Goal: Task Accomplishment & Management: Manage account settings

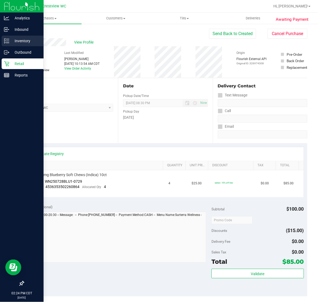
scroll to position [131, 0]
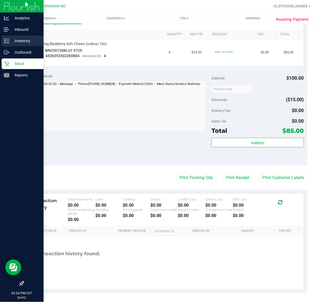
click at [12, 43] on p "Inventory" at bounding box center [25, 41] width 32 height 6
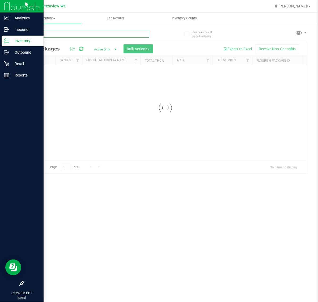
click at [49, 30] on input "text" at bounding box center [86, 34] width 126 height 8
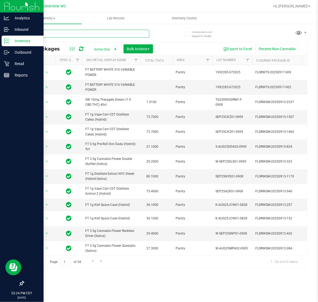
type input "007"
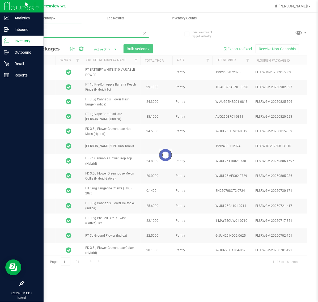
type input "2026-01-18"
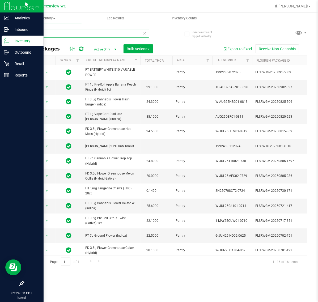
type input "007"
click at [104, 50] on span "Active Only" at bounding box center [103, 49] width 29 height 7
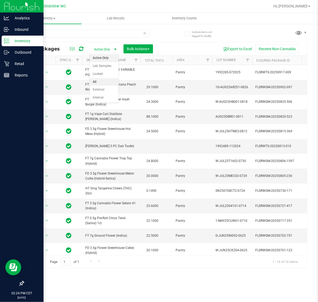
click at [101, 82] on li "All" at bounding box center [104, 82] width 29 height 8
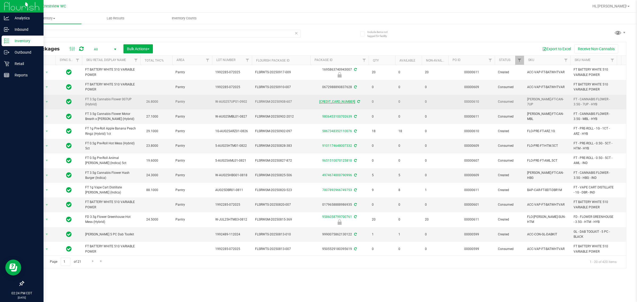
click at [317, 103] on link "6317832224300187" at bounding box center [337, 102] width 36 height 4
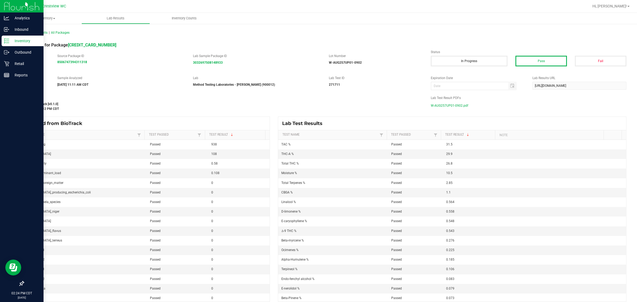
click at [317, 102] on span "W-AUG257UP01-0902.pdf" at bounding box center [449, 106] width 37 height 8
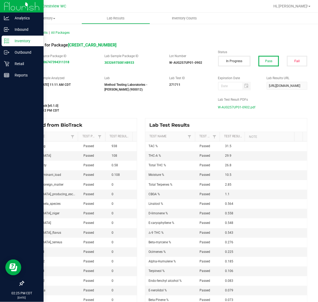
click at [13, 43] on div "All Lab Results | All Packages Lab Result for Package 6317832224300187 Source B…" at bounding box center [165, 165] width 305 height 285
click at [11, 42] on p "Inventory" at bounding box center [25, 41] width 32 height 6
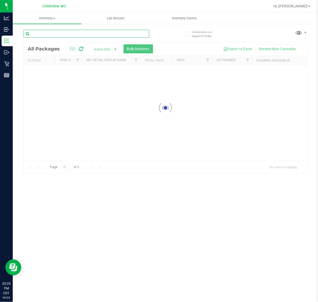
click at [74, 36] on input "text" at bounding box center [86, 34] width 126 height 8
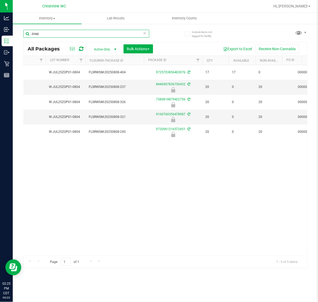
scroll to position [0, 174]
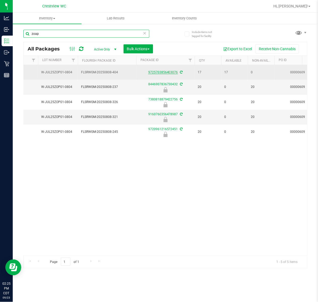
type input "zoap"
click at [163, 72] on link "9725703856403076" at bounding box center [163, 72] width 30 height 4
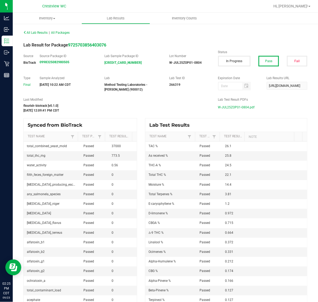
click at [242, 108] on span "W-JUL25ZOP01-0804.pdf" at bounding box center [236, 107] width 37 height 8
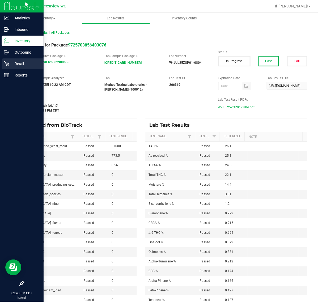
click at [11, 63] on p "Retail" at bounding box center [25, 64] width 32 height 6
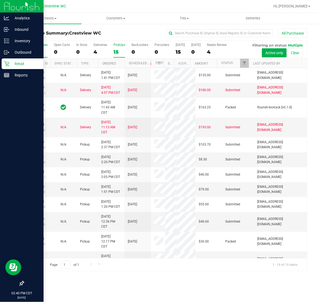
click at [118, 45] on div "PickUps" at bounding box center [119, 45] width 12 height 4
click at [0, 0] on input "PickUps 15" at bounding box center [0, 0] width 0 height 0
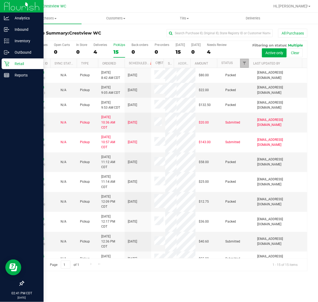
click at [246, 63] on link "Filter" at bounding box center [244, 63] width 9 height 9
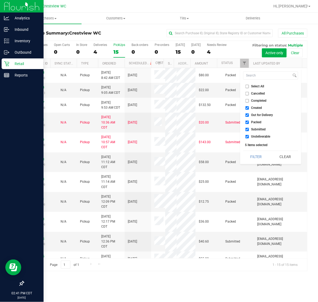
click at [250, 85] on label "Select All" at bounding box center [254, 86] width 19 height 3
click at [249, 85] on input "Select All" at bounding box center [246, 86] width 3 height 3
checkbox input "true"
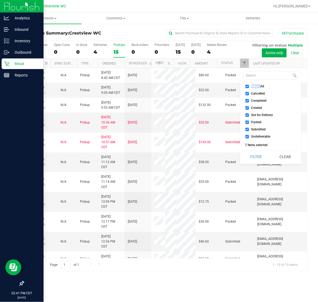
click at [250, 85] on label "Select All" at bounding box center [254, 86] width 19 height 3
click at [249, 85] on input "Select All" at bounding box center [246, 86] width 3 height 3
checkbox input "false"
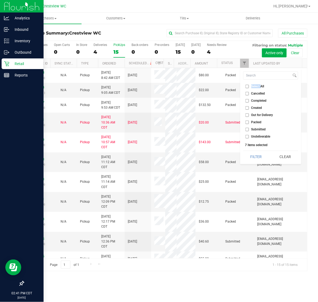
checkbox input "false"
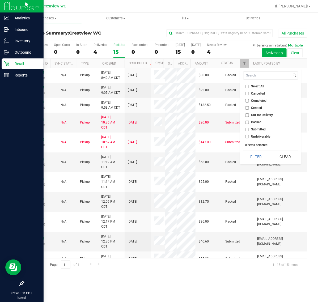
click at [262, 130] on span "Submitted" at bounding box center [258, 129] width 15 height 3
click at [249, 130] on input "Submitted" at bounding box center [246, 129] width 3 height 3
checkbox input "true"
click at [254, 154] on button "Filter" at bounding box center [255, 157] width 25 height 12
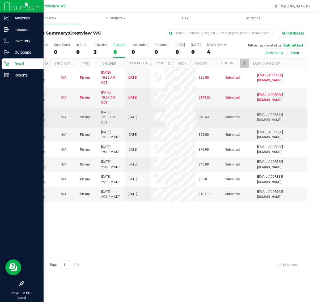
click at [36, 113] on link "11994205" at bounding box center [36, 115] width 15 height 4
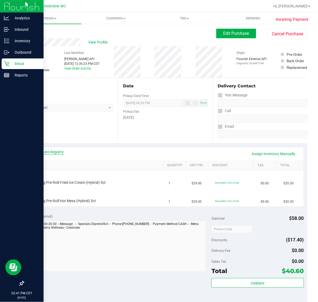
click at [49, 153] on link "View State Registry" at bounding box center [48, 151] width 32 height 5
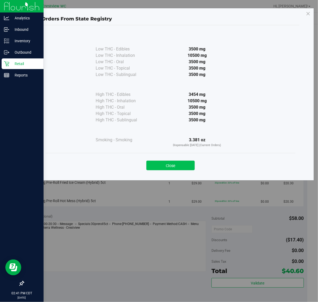
click at [166, 167] on button "Close" at bounding box center [170, 166] width 48 height 10
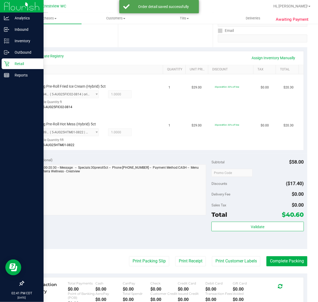
scroll to position [166, 0]
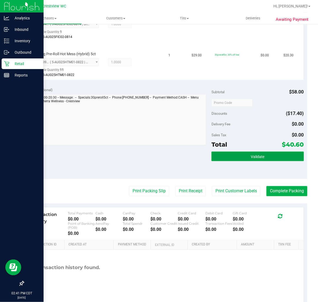
drag, startPoint x: 224, startPoint y: 157, endPoint x: 219, endPoint y: 160, distance: 5.1
click at [224, 157] on button "Validate" at bounding box center [257, 157] width 92 height 10
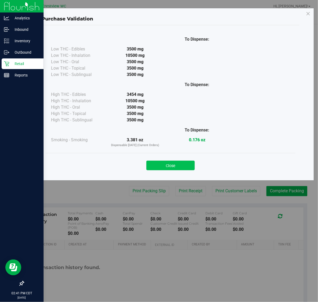
click at [168, 168] on button "Close" at bounding box center [170, 166] width 48 height 10
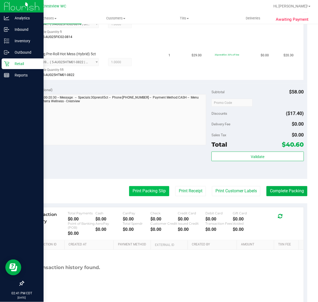
drag, startPoint x: 145, startPoint y: 185, endPoint x: 145, endPoint y: 190, distance: 4.8
click at [145, 190] on purchase-details "Back Edit Purchase Cancel Purchase View Profile # 11994205 BioTrack ID: - Submi…" at bounding box center [165, 85] width 284 height 444
click at [145, 190] on button "Print Packing Slip" at bounding box center [149, 191] width 40 height 10
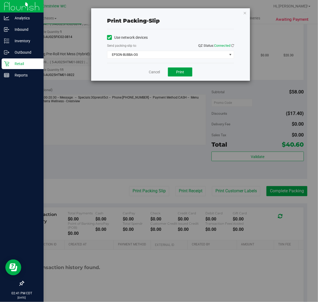
click at [180, 72] on span "Print" at bounding box center [180, 72] width 8 height 4
click at [126, 80] on div "Cancel Print" at bounding box center [170, 72] width 127 height 18
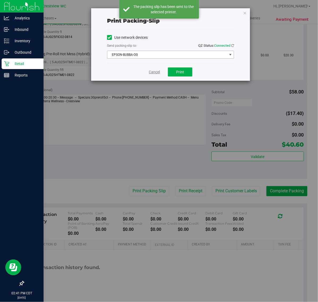
click at [149, 73] on link "Cancel" at bounding box center [154, 72] width 11 height 6
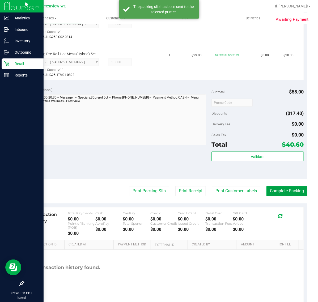
click at [282, 189] on button "Complete Packing" at bounding box center [286, 191] width 41 height 10
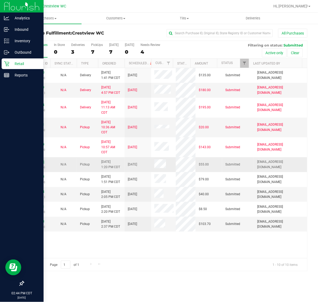
click at [35, 163] on link "11994525" at bounding box center [36, 162] width 15 height 4
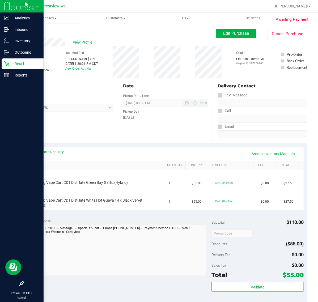
click at [165, 140] on div "Date Pickup Date/Time 09/23/2025 Now 09/23/2025 08:30 PM Now Pickup Day Tuesday" at bounding box center [165, 110] width 94 height 65
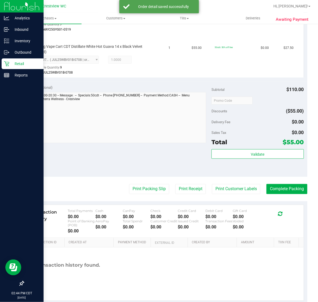
scroll to position [185, 0]
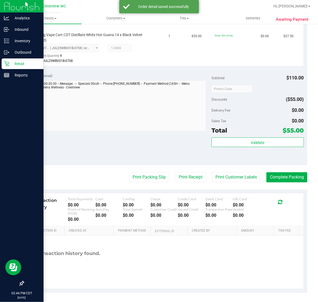
click at [238, 131] on div "Total $55.00" at bounding box center [257, 131] width 92 height 10
click at [232, 144] on button "Validate" at bounding box center [257, 142] width 92 height 10
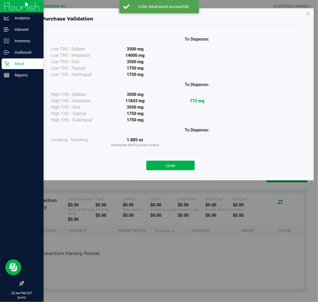
click at [139, 175] on div "Purchase Validation To Dispense: Low THC - Edibles 3500 mg" at bounding box center [161, 151] width 322 height 302
click at [184, 166] on button "Close" at bounding box center [170, 166] width 48 height 10
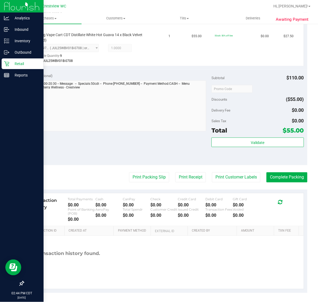
click at [154, 150] on div "Notes (optional) Subtotal $110.00 Discounts ($55.00) Delivery Fee $0.00 Sales T…" at bounding box center [165, 118] width 284 height 96
click at [150, 173] on button "Print Packing Slip" at bounding box center [149, 177] width 40 height 10
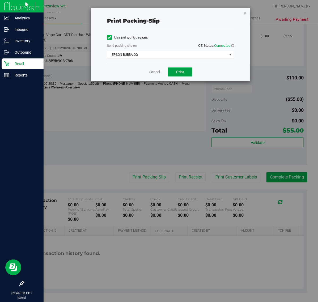
click at [179, 74] on span "Print" at bounding box center [180, 72] width 8 height 4
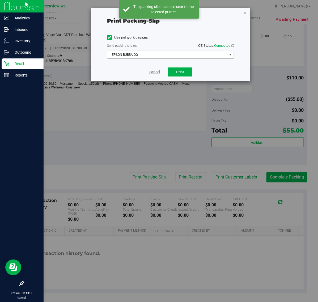
click at [151, 73] on link "Cancel" at bounding box center [154, 72] width 11 height 6
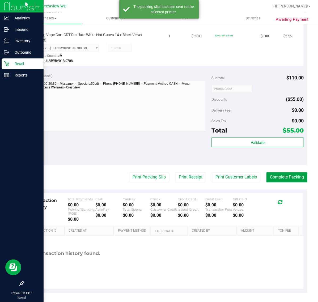
click at [279, 176] on button "Complete Packing" at bounding box center [286, 177] width 41 height 10
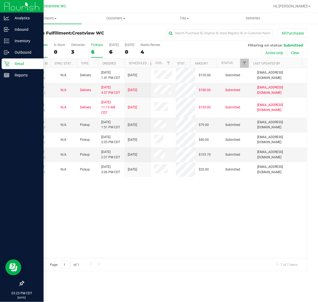
click at [93, 48] on label "PickUps 6" at bounding box center [97, 50] width 12 height 15
click at [0, 0] on input "PickUps 6" at bounding box center [0, 0] width 0 height 0
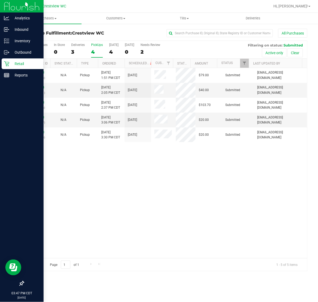
click at [97, 51] on div "4" at bounding box center [97, 52] width 12 height 6
click at [0, 0] on input "PickUps 4" at bounding box center [0, 0] width 0 height 0
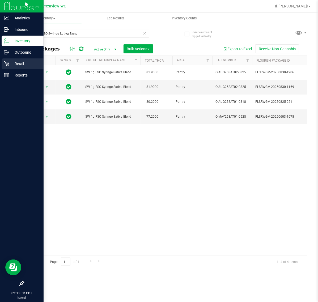
click at [7, 63] on icon at bounding box center [6, 63] width 5 height 5
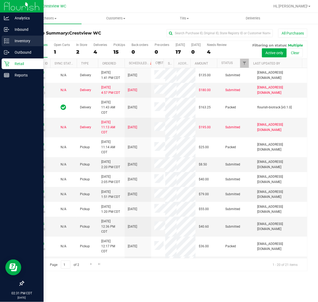
click at [5, 42] on icon at bounding box center [4, 42] width 1 height 1
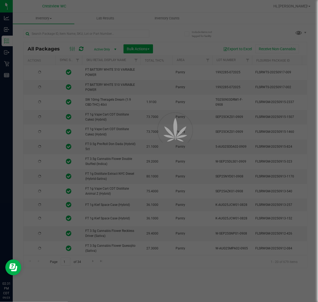
click at [83, 32] on div at bounding box center [159, 151] width 318 height 302
click at [80, 33] on div at bounding box center [159, 151] width 318 height 302
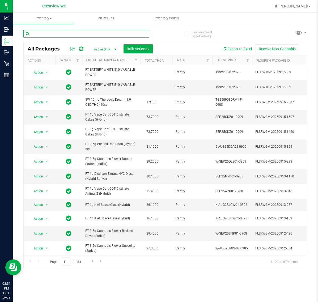
click at [74, 35] on input "text" at bounding box center [86, 34] width 126 height 8
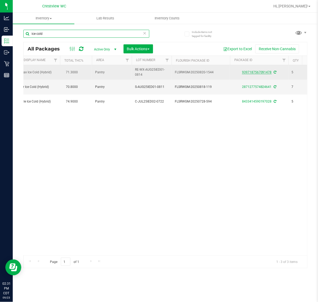
type input "ice cold"
click at [250, 72] on link "9397187567091478" at bounding box center [257, 72] width 30 height 4
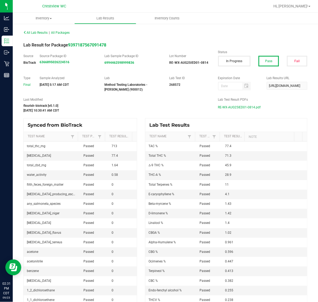
click at [239, 107] on span "RE-WX-AUG25IED01-0814.pdf" at bounding box center [239, 107] width 43 height 8
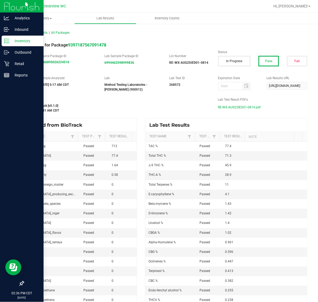
click at [3, 41] on div "Inventory" at bounding box center [23, 41] width 42 height 11
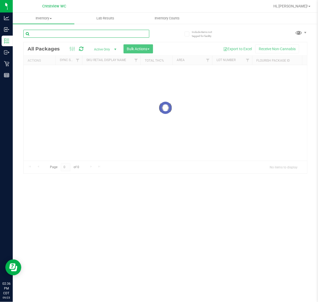
click at [57, 34] on input "text" at bounding box center [86, 34] width 126 height 8
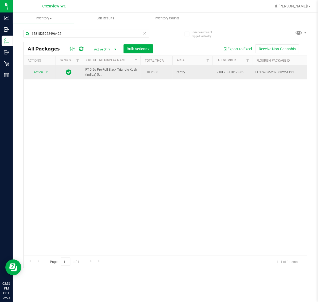
click at [35, 75] on span "Action" at bounding box center [36, 71] width 14 height 7
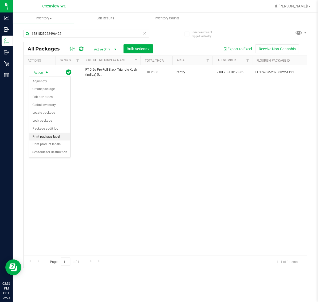
click at [46, 137] on li "Print package label" at bounding box center [49, 137] width 41 height 8
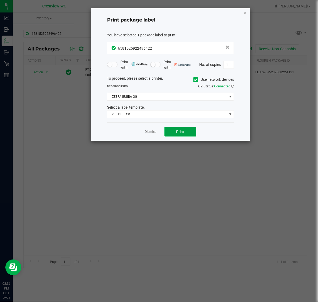
click at [184, 136] on button "Print" at bounding box center [180, 132] width 32 height 10
click at [152, 132] on link "Dismiss" at bounding box center [150, 132] width 11 height 5
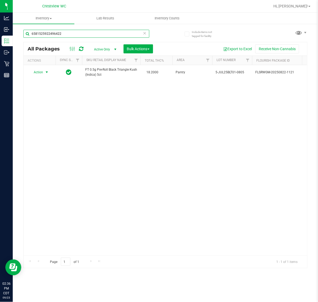
click at [69, 34] on input "6581525922496422" at bounding box center [86, 34] width 126 height 8
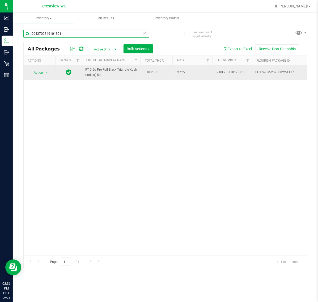
type input "9043709849101891"
drag, startPoint x: 52, startPoint y: 73, endPoint x: 37, endPoint y: 76, distance: 15.1
click at [46, 75] on td "Action Action Edit attributes Global inventory Locate package Package audit log…" at bounding box center [40, 72] width 32 height 15
click at [37, 76] on span "Action" at bounding box center [36, 72] width 14 height 7
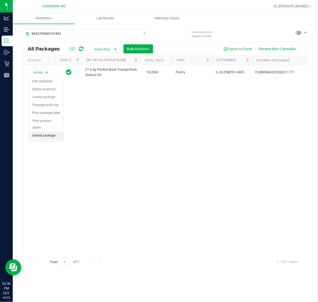
click at [36, 132] on li "Unlock package" at bounding box center [46, 136] width 34 height 8
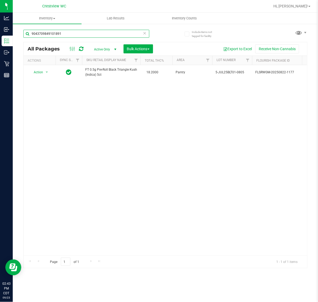
click at [79, 31] on input "9043709849101891" at bounding box center [86, 34] width 126 height 8
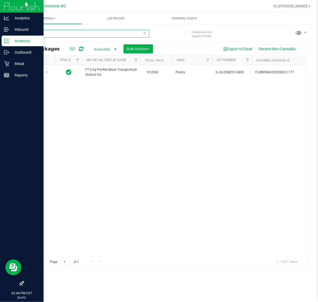
type input "fic"
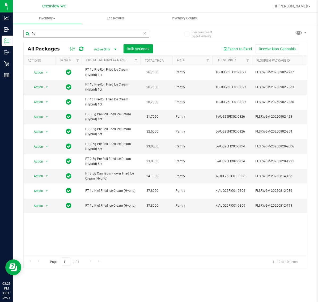
click at [87, 36] on input "fic" at bounding box center [86, 34] width 126 height 8
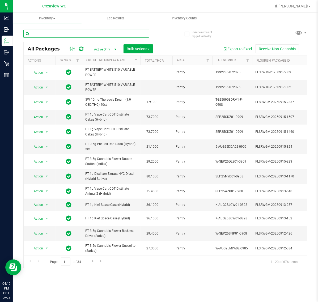
click at [85, 34] on input "text" at bounding box center [86, 34] width 126 height 8
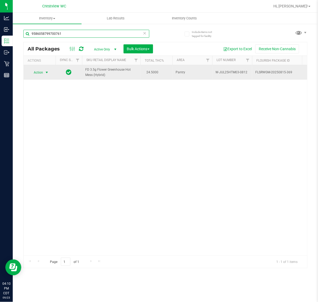
type input "9586058799700761"
drag, startPoint x: 28, startPoint y: 72, endPoint x: 48, endPoint y: 71, distance: 19.7
click at [29, 72] on div "Action Action Edit attributes Global inventory Locate package Package audit log…" at bounding box center [39, 72] width 25 height 7
click at [47, 71] on span "select" at bounding box center [47, 72] width 4 height 4
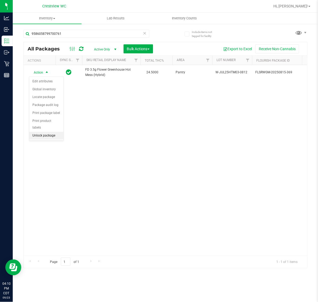
click at [52, 132] on li "Unlock package" at bounding box center [46, 136] width 34 height 8
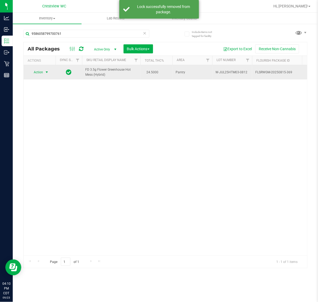
click at [41, 74] on span "Action" at bounding box center [36, 71] width 14 height 7
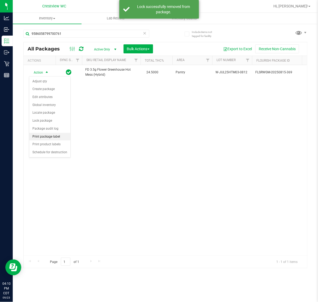
click at [57, 139] on li "Print package label" at bounding box center [49, 137] width 41 height 8
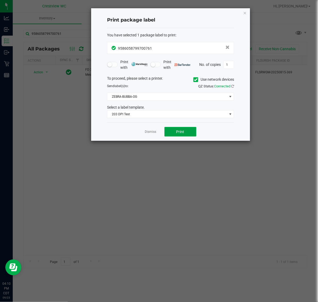
click at [187, 131] on button "Print" at bounding box center [180, 132] width 32 height 10
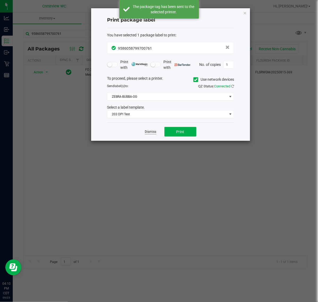
click at [149, 131] on link "Dismiss" at bounding box center [150, 132] width 11 height 5
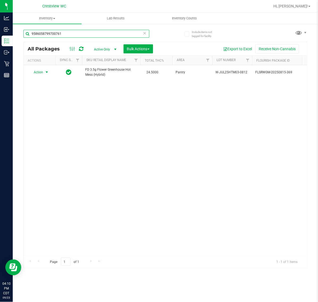
click at [81, 31] on input "9586058799700761" at bounding box center [86, 34] width 126 height 8
drag, startPoint x: 81, startPoint y: 32, endPoint x: 75, endPoint y: 34, distance: 6.9
click at [75, 34] on input "9586058799700761" at bounding box center [86, 34] width 126 height 8
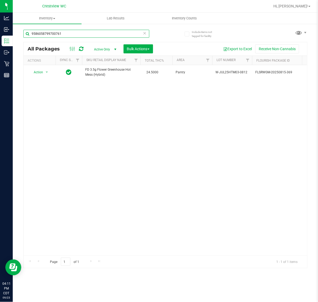
click at [75, 34] on input "9586058799700761" at bounding box center [86, 34] width 126 height 8
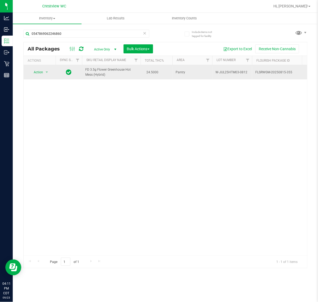
click at [39, 74] on span "Action" at bounding box center [36, 71] width 14 height 7
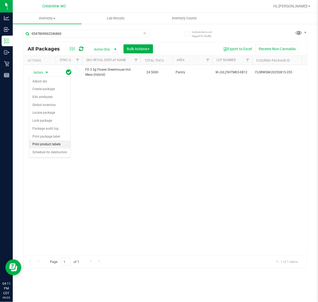
click at [55, 145] on li "Print product labels" at bounding box center [49, 144] width 41 height 8
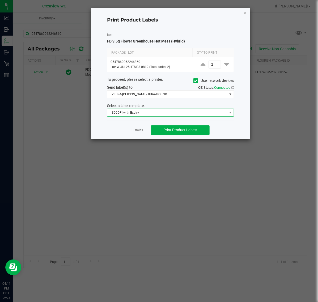
click at [199, 116] on span "300DPI with Expiry" at bounding box center [167, 112] width 120 height 7
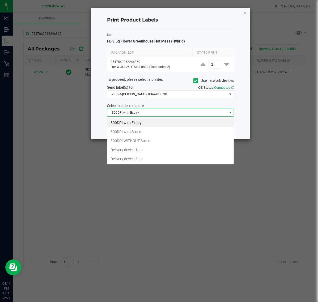
scroll to position [8, 127]
drag, startPoint x: 249, startPoint y: 18, endPoint x: 248, endPoint y: 14, distance: 3.7
click at [249, 17] on div "Print Product Labels Item FD 3.5g Flower Greenhouse Hot Mess (Hybrid) Package |…" at bounding box center [170, 73] width 159 height 131
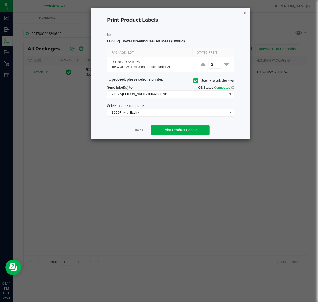
click at [246, 11] on icon "button" at bounding box center [245, 13] width 4 height 6
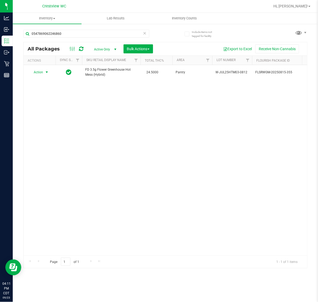
drag, startPoint x: 31, startPoint y: 72, endPoint x: 48, endPoint y: 78, distance: 18.2
click at [32, 73] on span "Action" at bounding box center [36, 71] width 14 height 7
click at [60, 137] on li "Print package label" at bounding box center [49, 137] width 41 height 8
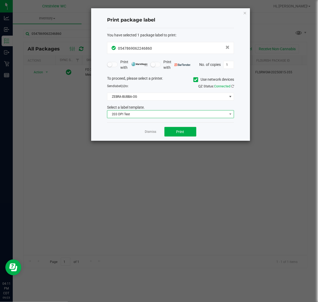
click at [162, 114] on span "203 DPI Test" at bounding box center [167, 113] width 120 height 7
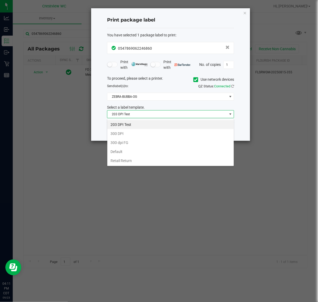
drag, startPoint x: 119, startPoint y: 220, endPoint x: 143, endPoint y: 196, distance: 33.2
click at [119, 218] on ngb-modal-window "Print package label You have selected 1 package label to print : 05478690622468…" at bounding box center [161, 151] width 322 height 302
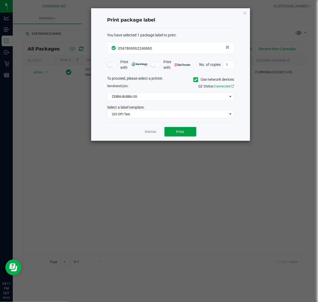
click at [182, 135] on button "Print" at bounding box center [180, 132] width 32 height 10
click at [154, 132] on link "Dismiss" at bounding box center [150, 132] width 11 height 5
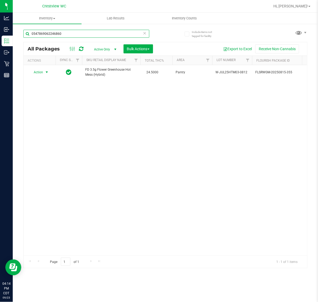
click at [68, 36] on input "0547869062246860" at bounding box center [86, 34] width 126 height 8
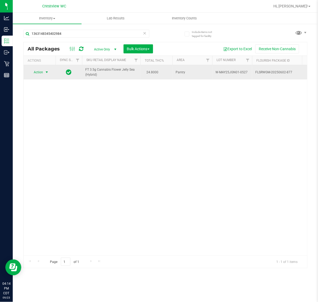
click at [42, 74] on span "Action" at bounding box center [36, 71] width 14 height 7
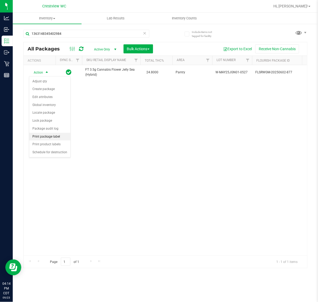
click at [61, 135] on li "Print package label" at bounding box center [49, 137] width 41 height 8
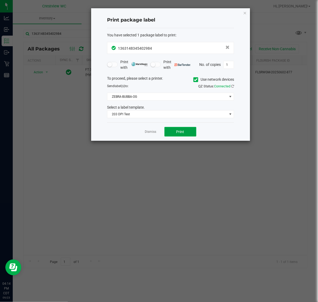
click at [175, 135] on button "Print" at bounding box center [180, 132] width 32 height 10
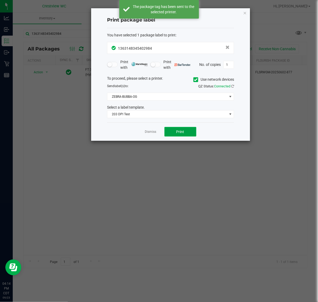
click at [175, 135] on button "Print" at bounding box center [180, 132] width 32 height 10
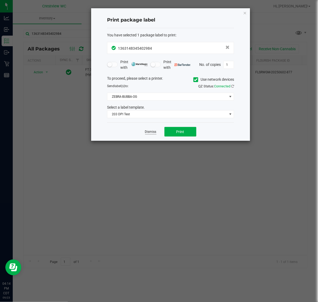
click at [153, 133] on link "Dismiss" at bounding box center [150, 132] width 11 height 5
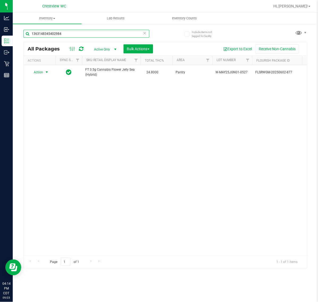
click at [64, 33] on input "1363148345402984" at bounding box center [86, 34] width 126 height 8
type input "4725694709672060"
click at [39, 74] on span "Action" at bounding box center [36, 72] width 14 height 7
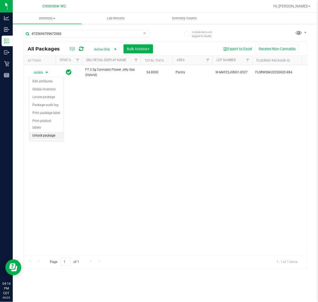
click at [45, 132] on li "Unlock package" at bounding box center [46, 136] width 34 height 8
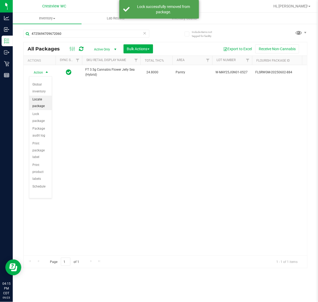
scroll to position [48, 0]
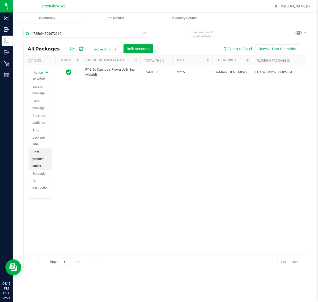
click at [41, 160] on li "Print product labels" at bounding box center [40, 158] width 23 height 21
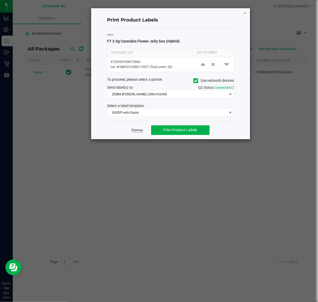
click at [137, 131] on link "Dismiss" at bounding box center [137, 130] width 11 height 5
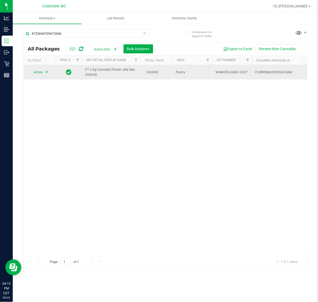
click at [39, 72] on span "Action" at bounding box center [36, 71] width 14 height 7
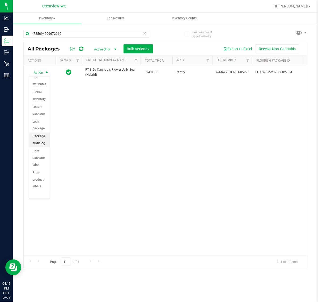
scroll to position [62, 0]
drag, startPoint x: 38, startPoint y: 143, endPoint x: 47, endPoint y: 136, distance: 11.3
click at [38, 142] on li "Print package label" at bounding box center [39, 137] width 21 height 21
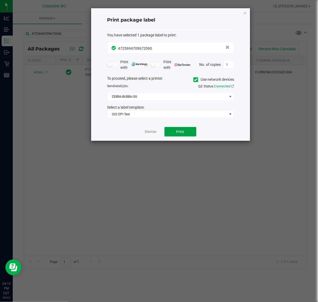
click at [178, 130] on span "Print" at bounding box center [180, 132] width 8 height 4
click at [151, 132] on link "Dismiss" at bounding box center [150, 132] width 11 height 5
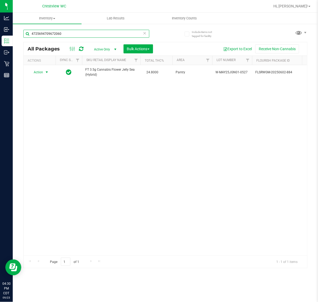
click at [83, 33] on input "4725694709672060" at bounding box center [86, 34] width 126 height 8
click at [83, 34] on input "4725694709672060" at bounding box center [86, 34] width 126 height 8
click at [81, 35] on input "4725694709672060" at bounding box center [86, 34] width 126 height 8
click at [84, 34] on input "4725694709672060" at bounding box center [86, 34] width 126 height 8
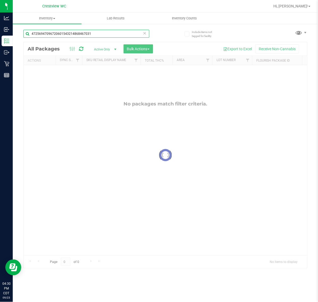
click at [100, 35] on input "47256947096720601543214868467031" at bounding box center [86, 34] width 126 height 8
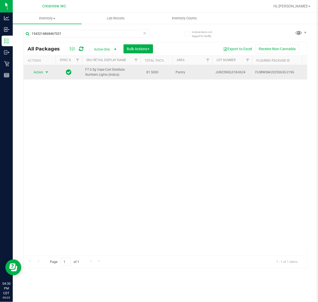
click at [45, 73] on span "select" at bounding box center [47, 72] width 4 height 4
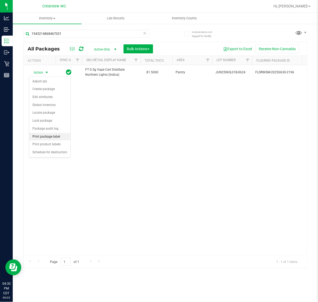
click at [59, 136] on li "Print package label" at bounding box center [49, 137] width 41 height 8
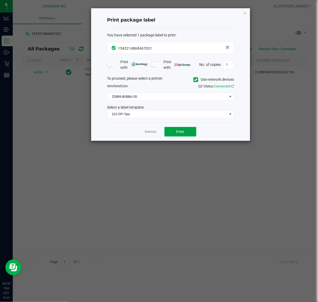
click at [186, 129] on button "Print" at bounding box center [180, 132] width 32 height 10
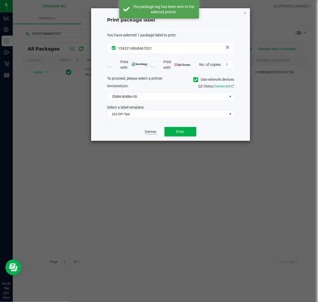
click at [154, 134] on link "Dismiss" at bounding box center [150, 132] width 11 height 5
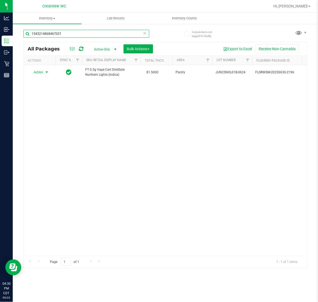
click at [85, 35] on input "1543214868467031" at bounding box center [86, 34] width 126 height 8
click at [86, 35] on input "1543214868467031" at bounding box center [86, 34] width 126 height 8
click at [85, 33] on input "1543214868467031" at bounding box center [86, 34] width 126 height 8
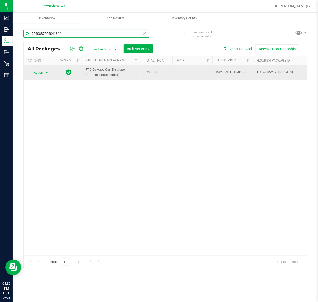
type input "9260887506041866"
click at [45, 75] on span "select" at bounding box center [47, 72] width 4 height 4
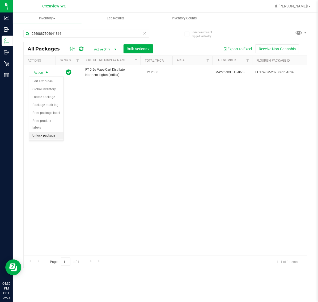
click at [51, 132] on li "Unlock package" at bounding box center [46, 136] width 34 height 8
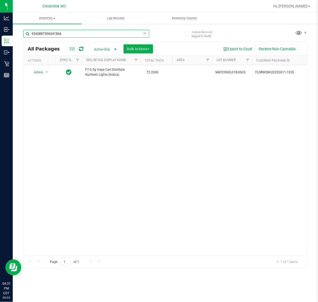
click at [95, 33] on input "9260887506041866" at bounding box center [86, 34] width 126 height 8
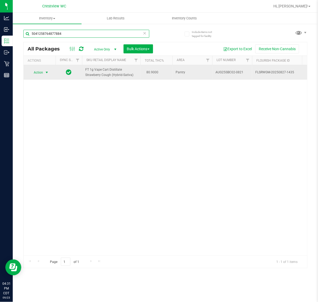
type input "5041258764877884"
click at [35, 71] on span "Action" at bounding box center [36, 72] width 14 height 7
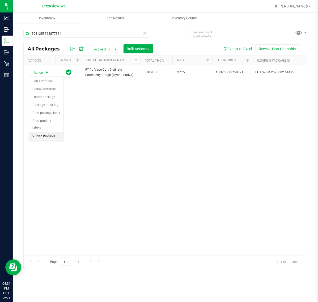
click at [39, 132] on li "Unlock package" at bounding box center [46, 136] width 34 height 8
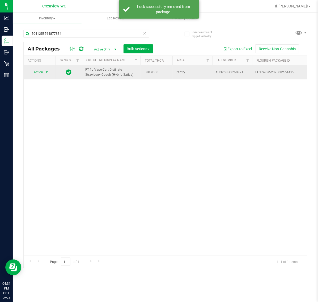
click at [41, 73] on span "Action" at bounding box center [36, 71] width 14 height 7
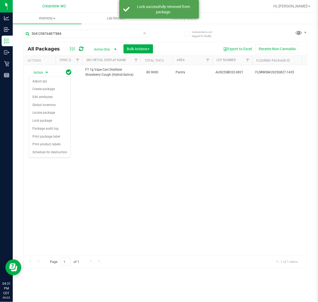
click at [126, 155] on div "Action Action Adjust qty Create package Edit attributes Global inventory Locate…" at bounding box center [165, 160] width 283 height 190
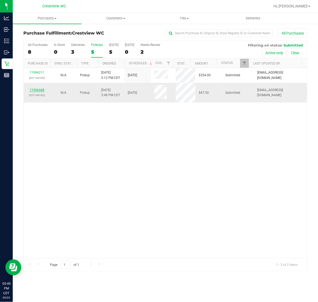
click at [39, 91] on link "11996448" at bounding box center [36, 90] width 15 height 4
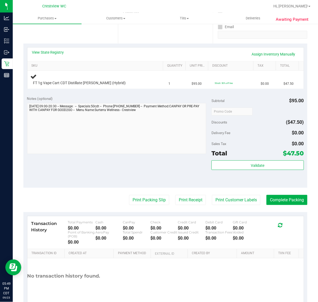
scroll to position [33, 0]
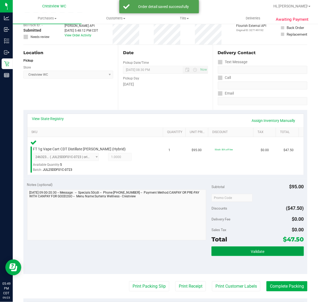
click at [238, 247] on button "Validate" at bounding box center [257, 251] width 92 height 10
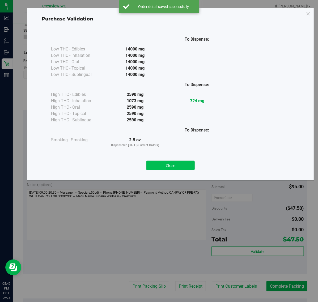
click at [166, 162] on button "Close" at bounding box center [170, 166] width 48 height 10
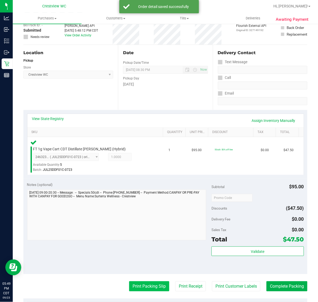
click at [145, 286] on button "Print Packing Slip" at bounding box center [149, 286] width 40 height 10
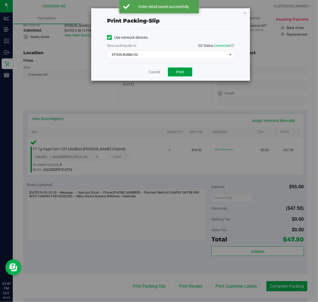
click at [176, 71] on span "Print" at bounding box center [180, 72] width 8 height 4
click at [245, 14] on icon "button" at bounding box center [245, 13] width 4 height 6
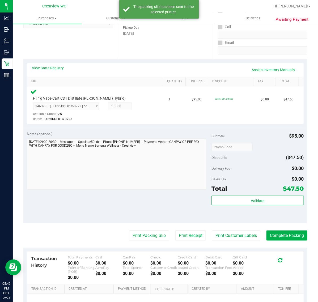
scroll to position [83, 0]
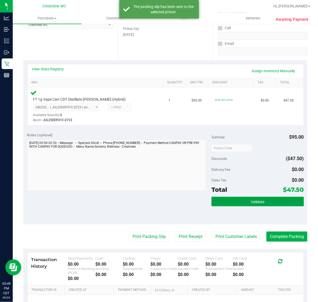
click at [231, 204] on button "Validate" at bounding box center [257, 202] width 92 height 10
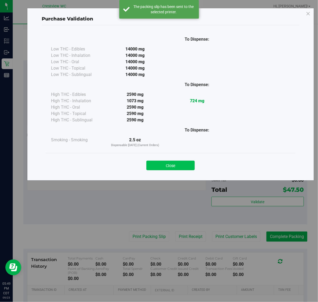
click at [160, 169] on button "Close" at bounding box center [170, 166] width 48 height 10
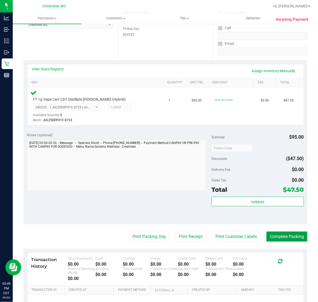
click at [283, 236] on button "Complete Packing" at bounding box center [286, 236] width 41 height 10
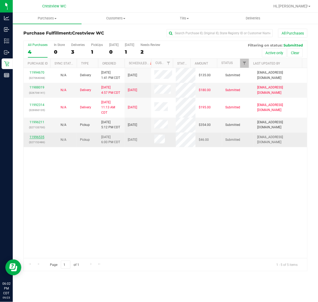
click at [38, 136] on link "11996535" at bounding box center [36, 137] width 15 height 4
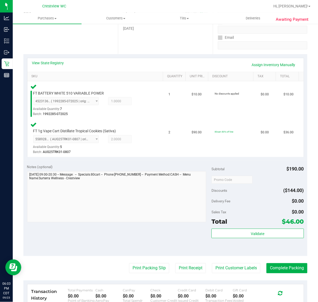
scroll to position [99, 0]
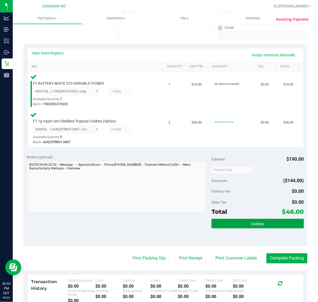
click at [243, 221] on button "Validate" at bounding box center [257, 224] width 92 height 10
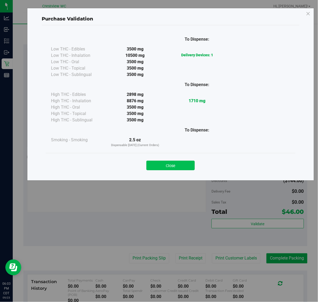
click at [165, 165] on button "Close" at bounding box center [170, 166] width 48 height 10
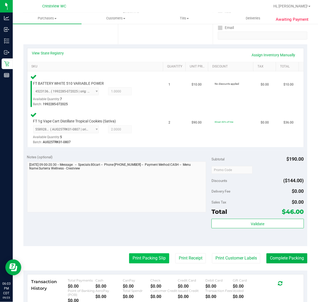
click at [149, 260] on button "Print Packing Slip" at bounding box center [149, 258] width 40 height 10
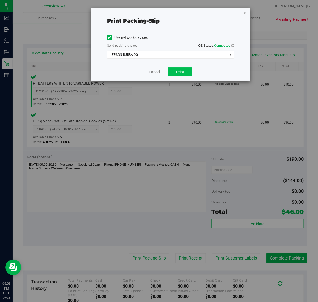
click at [182, 74] on span "Print" at bounding box center [180, 72] width 8 height 4
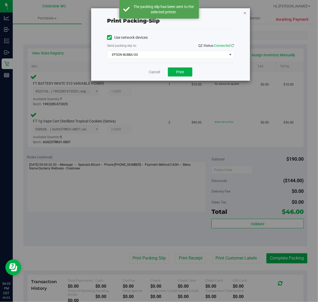
click at [245, 12] on icon "button" at bounding box center [245, 13] width 4 height 6
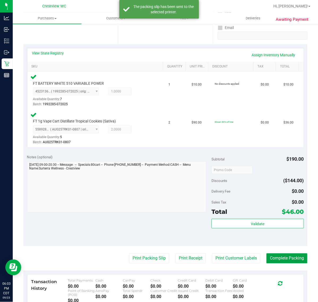
click at [292, 255] on button "Complete Packing" at bounding box center [286, 258] width 41 height 10
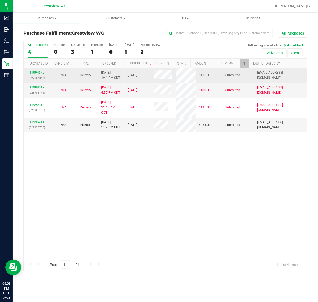
click at [40, 72] on link "11994670" at bounding box center [36, 73] width 15 height 4
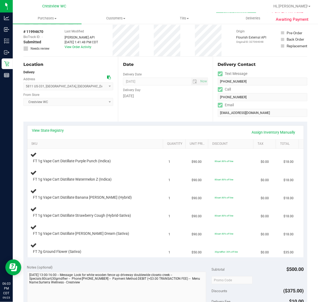
scroll to position [33, 0]
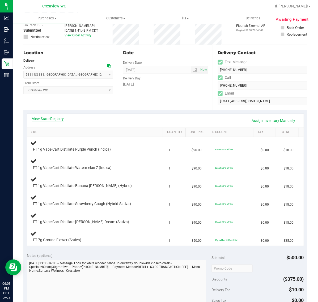
click at [58, 119] on link "View State Registry" at bounding box center [48, 118] width 32 height 5
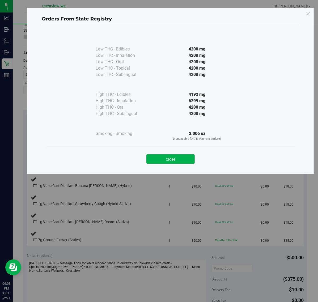
click at [165, 155] on button "Close" at bounding box center [170, 159] width 48 height 10
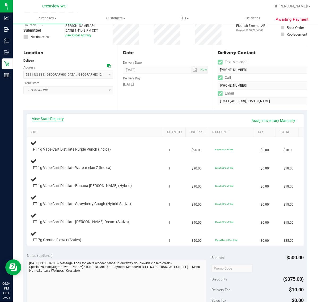
click at [56, 119] on link "View State Registry" at bounding box center [48, 118] width 32 height 5
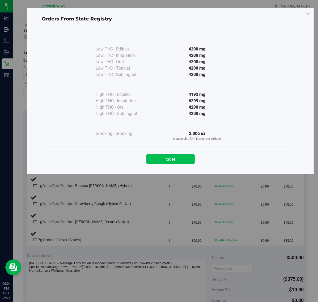
click at [165, 158] on button "Close" at bounding box center [170, 159] width 48 height 10
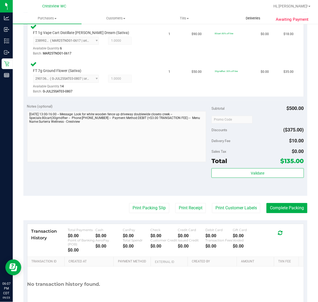
scroll to position [330, 0]
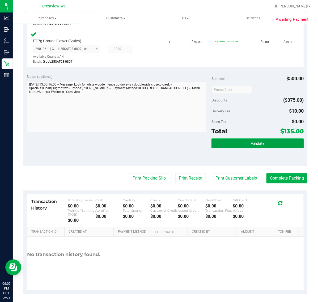
click at [250, 139] on button "Validate" at bounding box center [257, 144] width 92 height 10
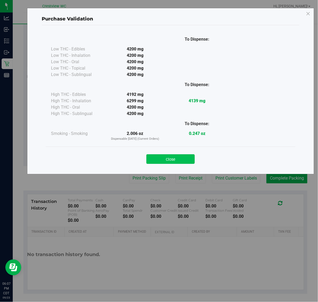
click at [164, 157] on button "Close" at bounding box center [170, 159] width 48 height 10
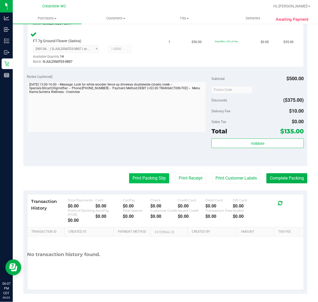
click at [140, 177] on button "Print Packing Slip" at bounding box center [149, 178] width 40 height 10
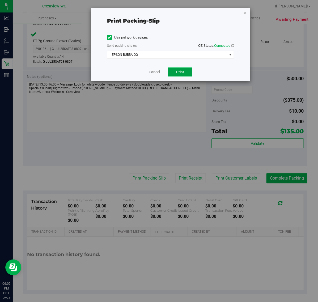
click at [180, 71] on span "Print" at bounding box center [180, 72] width 8 height 4
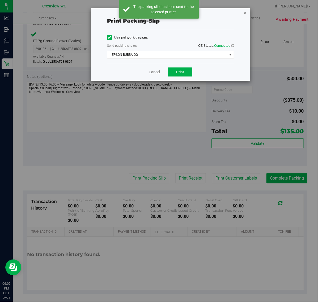
click at [246, 14] on icon "button" at bounding box center [245, 13] width 4 height 6
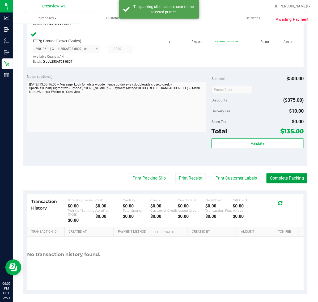
click at [288, 177] on button "Complete Packing" at bounding box center [286, 178] width 41 height 10
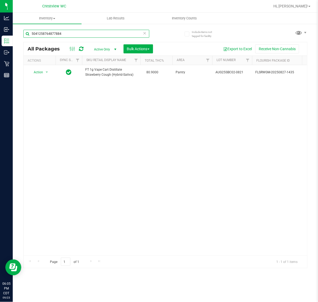
drag, startPoint x: 0, startPoint y: 0, endPoint x: 55, endPoint y: 39, distance: 67.6
click at [24, 44] on div "5041258764877884 All Packages Active Only Active Only Lab Samples Locked All Ex…" at bounding box center [165, 146] width 284 height 243
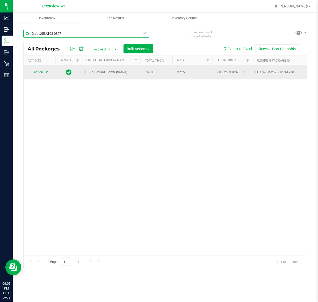
type input "G-JUL25SAT03-0807"
click at [35, 72] on span "Action" at bounding box center [36, 71] width 14 height 7
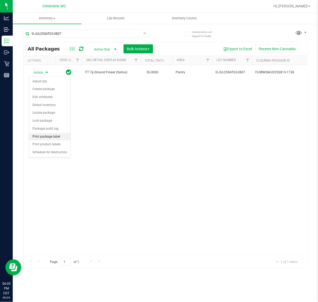
click at [48, 138] on li "Print package label" at bounding box center [49, 137] width 41 height 8
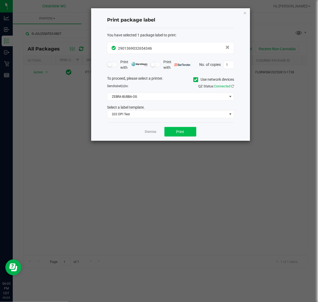
click at [164, 129] on div "Dismiss Print" at bounding box center [170, 131] width 127 height 18
click at [179, 129] on button "Print" at bounding box center [180, 132] width 32 height 10
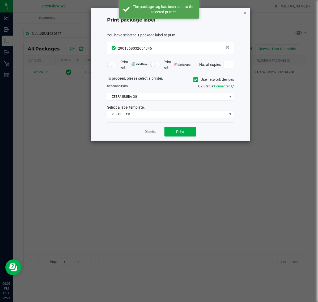
click at [243, 11] on icon "button" at bounding box center [245, 13] width 4 height 6
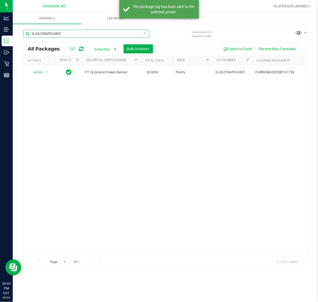
drag, startPoint x: 110, startPoint y: 33, endPoint x: -7, endPoint y: 37, distance: 116.3
click at [0, 37] on html "Analytics Inbound Inventory Outbound Retail Reports 06:05 PM CDT 09/23/2025 09/…" at bounding box center [159, 151] width 318 height 302
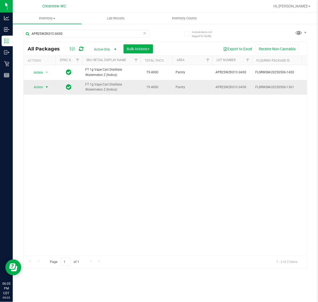
click at [42, 87] on span "Action" at bounding box center [36, 86] width 14 height 7
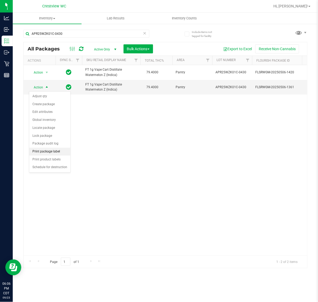
click at [54, 152] on li "Print package label" at bounding box center [49, 152] width 41 height 8
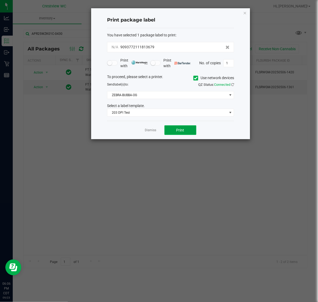
click at [185, 133] on button "Print" at bounding box center [180, 130] width 32 height 10
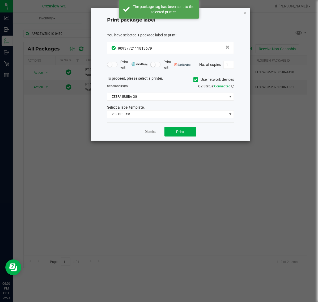
click at [254, 18] on ngb-modal-window "Print package label You have selected 1 package label to print : 90937721118136…" at bounding box center [161, 151] width 322 height 302
click at [84, 31] on div "Print package label You have selected 1 package label to print : 90937721118136…" at bounding box center [161, 74] width 178 height 133
click at [252, 11] on ngb-modal-window "Print package label You have selected 1 package label to print : 90937721118136…" at bounding box center [161, 151] width 322 height 302
click at [245, 11] on icon "button" at bounding box center [245, 13] width 4 height 6
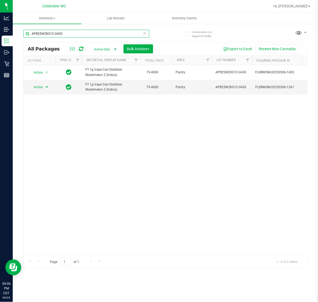
click at [88, 33] on input "APR25WZK01C-0430" at bounding box center [86, 34] width 126 height 8
type input "A"
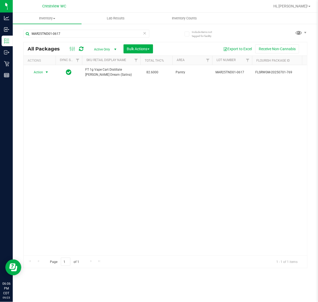
click at [40, 72] on span "Action" at bounding box center [36, 71] width 14 height 7
click at [43, 137] on li "Print package label" at bounding box center [49, 137] width 41 height 8
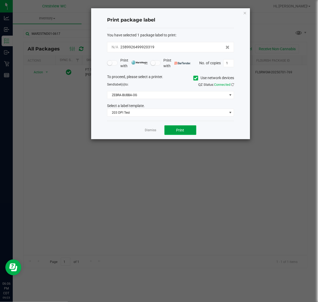
click at [178, 132] on span "Print" at bounding box center [180, 130] width 8 height 4
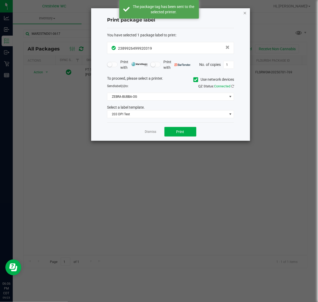
click at [245, 12] on icon "button" at bounding box center [245, 13] width 4 height 6
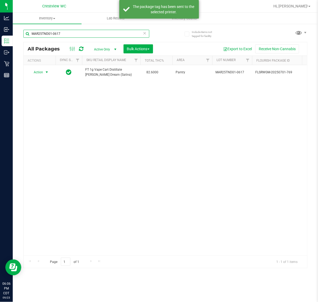
click at [64, 32] on input "MAR25TND01-0617" at bounding box center [86, 34] width 126 height 8
type input "M"
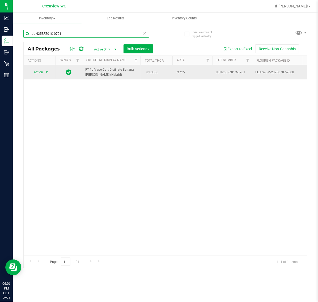
type input "JUN25BRZ01C-0701"
click at [40, 72] on span "Action" at bounding box center [36, 71] width 14 height 7
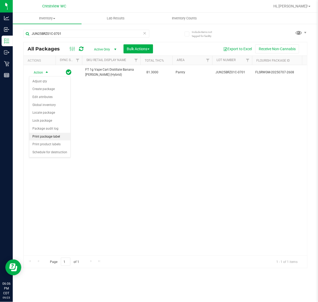
click at [53, 138] on li "Print package label" at bounding box center [49, 137] width 41 height 8
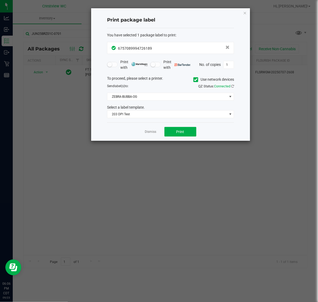
click at [182, 124] on div "Dismiss Print" at bounding box center [170, 131] width 127 height 18
click at [181, 131] on span "Print" at bounding box center [180, 132] width 8 height 4
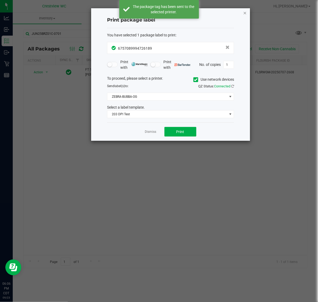
drag, startPoint x: 249, startPoint y: 11, endPoint x: 246, endPoint y: 11, distance: 2.7
click at [246, 11] on div "Print package label You have selected 1 package label to print : 67570899947261…" at bounding box center [170, 74] width 159 height 132
click at [246, 11] on icon "button" at bounding box center [245, 13] width 4 height 6
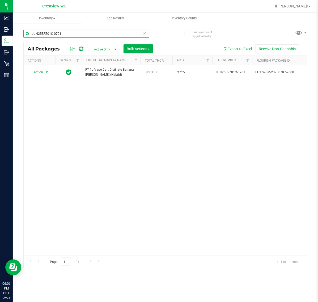
drag, startPoint x: 21, startPoint y: 37, endPoint x: 61, endPoint y: 40, distance: 39.9
click at [20, 39] on div "Include items not tagged for facility JUN25BRZ01C-0701 All Packages Active Only…" at bounding box center [165, 104] width 305 height 162
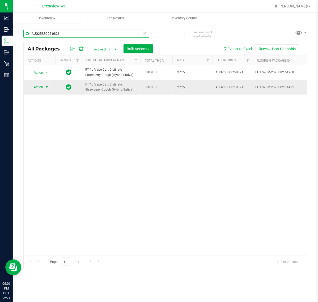
type input "AUG25SBC02-0821"
click at [46, 86] on span "select" at bounding box center [47, 87] width 4 height 4
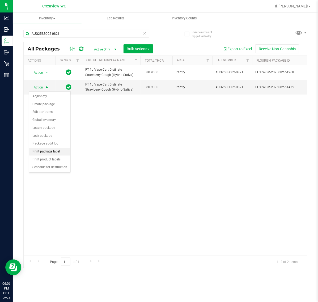
drag, startPoint x: 52, startPoint y: 151, endPoint x: 64, endPoint y: 152, distance: 12.2
click at [55, 151] on li "Print package label" at bounding box center [49, 152] width 41 height 8
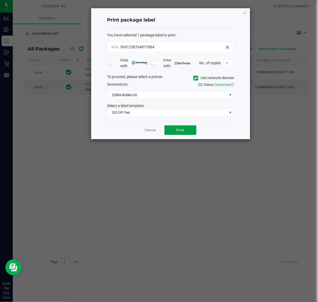
click at [177, 132] on span "Print" at bounding box center [180, 130] width 8 height 4
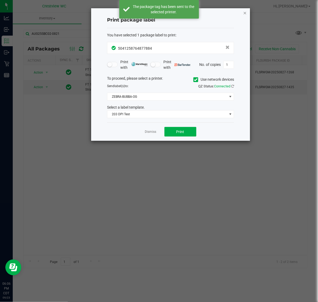
click at [243, 13] on icon "button" at bounding box center [245, 13] width 4 height 6
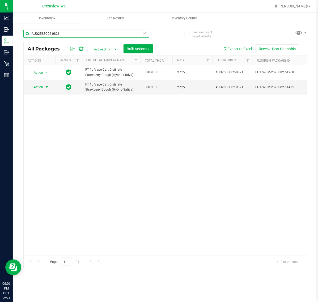
drag, startPoint x: -62, startPoint y: 36, endPoint x: -65, endPoint y: 40, distance: 4.4
click at [0, 40] on html "Analytics Inbound Inventory Outbound Retail Reports 06:06 PM CDT 09/23/2025 09/…" at bounding box center [159, 151] width 318 height 302
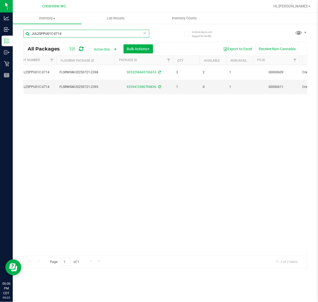
scroll to position [0, 166]
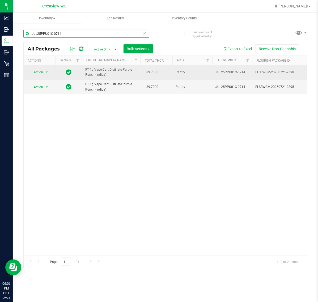
type input "JUL25PPU01C-0714"
click at [44, 73] on span "select" at bounding box center [47, 71] width 7 height 7
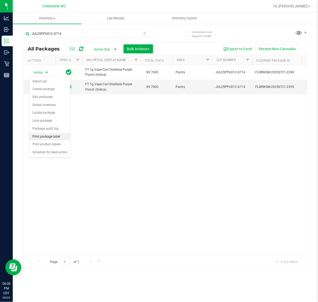
click at [64, 136] on li "Print package label" at bounding box center [49, 137] width 41 height 8
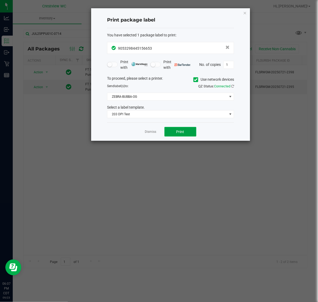
click at [185, 133] on button "Print" at bounding box center [180, 132] width 32 height 10
drag, startPoint x: 240, startPoint y: 11, endPoint x: 243, endPoint y: 12, distance: 4.0
click at [240, 11] on div "Print package label You have selected 1 package label to print : 90532984451566…" at bounding box center [170, 74] width 159 height 132
click at [245, 12] on icon "button" at bounding box center [245, 13] width 4 height 6
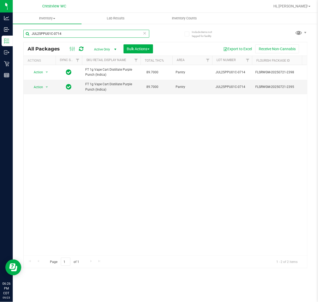
drag, startPoint x: 104, startPoint y: 33, endPoint x: -10, endPoint y: 33, distance: 114.1
click at [0, 33] on html "Analytics Inbound Inventory Outbound Retail Reports 06:26 PM CDT 09/23/2025 09/…" at bounding box center [159, 151] width 318 height 302
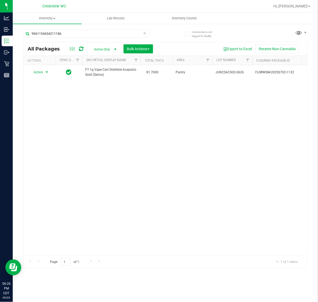
click at [38, 71] on span "Action" at bounding box center [36, 71] width 14 height 7
click at [44, 139] on li "Print package label" at bounding box center [49, 137] width 41 height 8
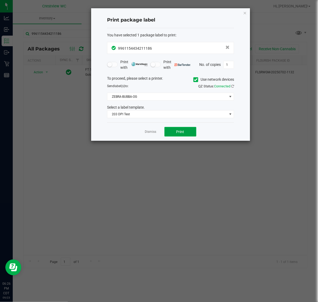
click at [180, 134] on span "Print" at bounding box center [180, 132] width 8 height 4
click at [246, 11] on icon "button" at bounding box center [245, 13] width 4 height 6
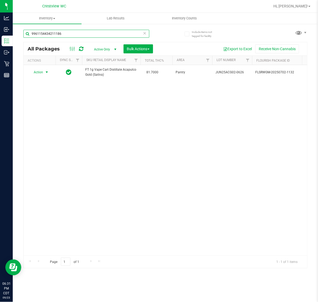
click at [68, 33] on input "9961154434211186" at bounding box center [86, 34] width 126 height 8
type input "9"
type input "7041173405165654"
click at [44, 72] on span "select" at bounding box center [47, 71] width 7 height 7
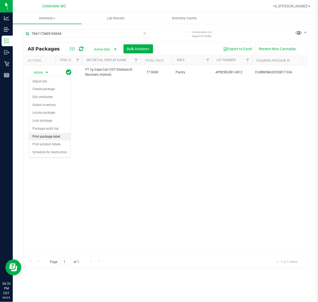
click at [59, 137] on li "Print package label" at bounding box center [49, 137] width 41 height 8
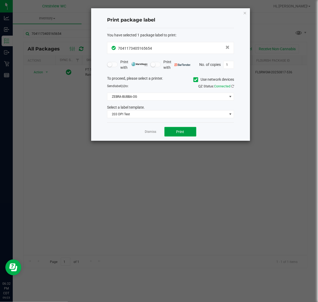
click at [172, 130] on button "Print" at bounding box center [180, 132] width 32 height 10
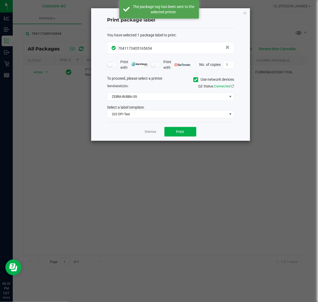
click at [254, 18] on ngb-modal-window "Print package label You have selected 1 package label to print : 70411734051656…" at bounding box center [161, 151] width 322 height 302
click at [245, 12] on icon "button" at bounding box center [245, 13] width 4 height 6
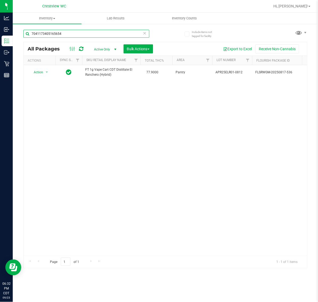
drag, startPoint x: 44, startPoint y: 33, endPoint x: -41, endPoint y: 40, distance: 85.4
click at [0, 40] on html "Analytics Inbound Inventory Outbound Retail Reports 06:32 PM CDT 09/23/2025 09/…" at bounding box center [159, 151] width 318 height 302
type input "1758461901188922"
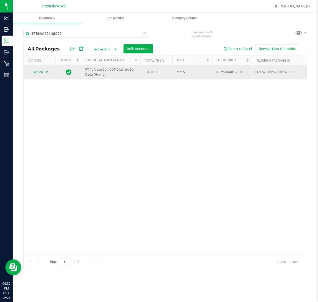
click at [45, 73] on span "select" at bounding box center [47, 72] width 4 height 4
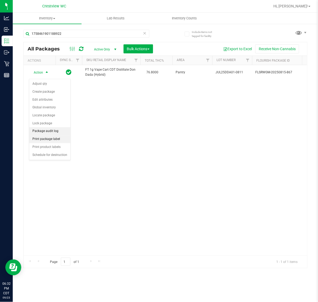
click at [60, 133] on li "Package audit log" at bounding box center [49, 131] width 41 height 8
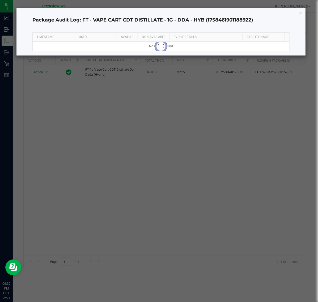
click at [298, 14] on div "Package Audit Log: FT - VAPE CART CDT DISTILLATE - 1G - DDA - HYB (175846190118…" at bounding box center [160, 31] width 289 height 47
click at [303, 11] on div "Package Audit Log: FT - VAPE CART CDT DISTILLATE - 1G - DDA - HYB (175846190118…" at bounding box center [160, 31] width 289 height 47
click at [300, 13] on icon "button" at bounding box center [301, 13] width 4 height 6
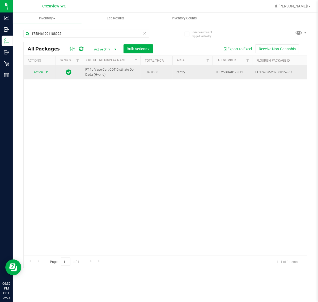
click at [43, 73] on span "Action" at bounding box center [36, 71] width 14 height 7
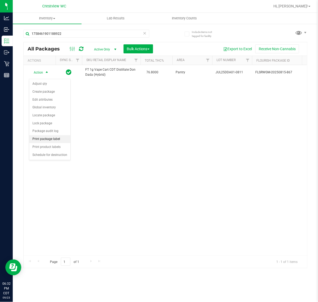
click at [66, 140] on li "Print package label" at bounding box center [49, 139] width 41 height 8
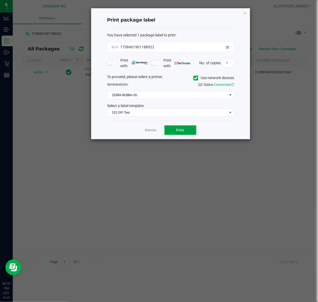
click at [171, 130] on button "Print" at bounding box center [180, 130] width 32 height 10
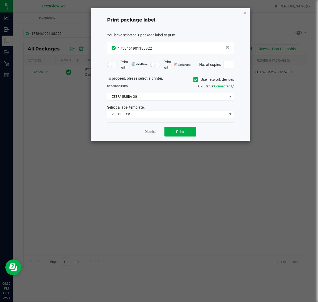
drag, startPoint x: 246, startPoint y: 12, endPoint x: 185, endPoint y: 25, distance: 62.3
click at [245, 12] on icon "button" at bounding box center [245, 13] width 4 height 6
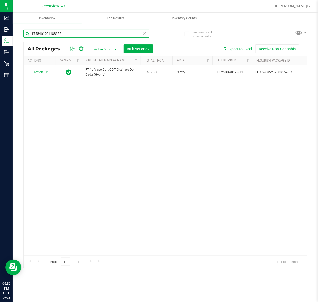
drag, startPoint x: 104, startPoint y: 35, endPoint x: -77, endPoint y: 41, distance: 181.4
click at [0, 41] on html "Analytics Inbound Inventory Outbound Retail Reports 06:32 PM CDT 09/23/2025 09/…" at bounding box center [159, 151] width 318 height 302
type input "8375284759156082"
click at [40, 72] on span "Action" at bounding box center [36, 72] width 14 height 7
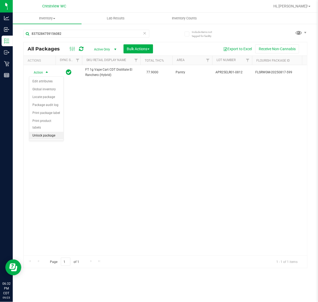
click at [58, 132] on li "Unlock package" at bounding box center [46, 136] width 34 height 8
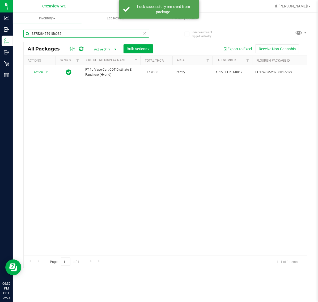
drag, startPoint x: 79, startPoint y: 33, endPoint x: -78, endPoint y: 56, distance: 157.9
click at [0, 56] on html "Analytics Inbound Inventory Outbound Retail Reports 06:32 PM CDT 09/23/2025 09/…" at bounding box center [159, 151] width 318 height 302
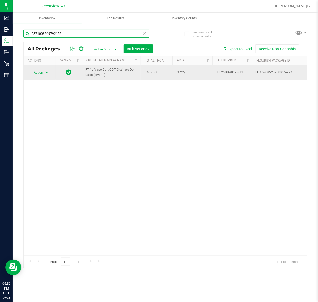
type input "0371008269792152"
click at [49, 75] on span "select" at bounding box center [47, 72] width 7 height 7
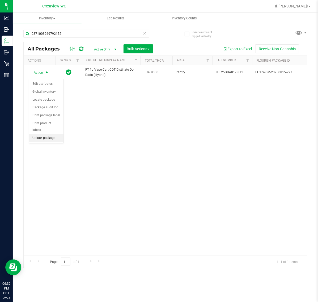
click at [56, 135] on li "Unlock package" at bounding box center [46, 138] width 34 height 8
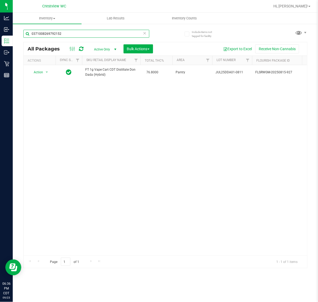
click at [79, 35] on input "0371008269792152" at bounding box center [86, 34] width 126 height 8
type input "0"
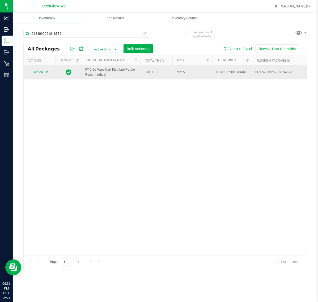
click at [42, 73] on span "Action" at bounding box center [36, 71] width 14 height 7
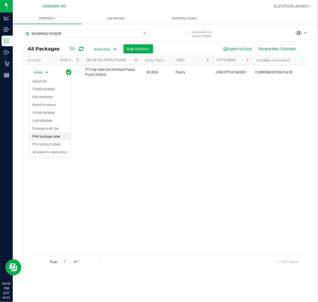
drag, startPoint x: 55, startPoint y: 138, endPoint x: 70, endPoint y: 137, distance: 14.9
click at [57, 138] on li "Print package label" at bounding box center [49, 137] width 41 height 8
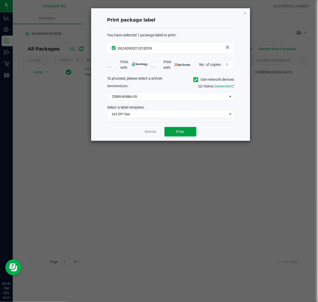
click at [183, 130] on span "Print" at bounding box center [180, 132] width 8 height 4
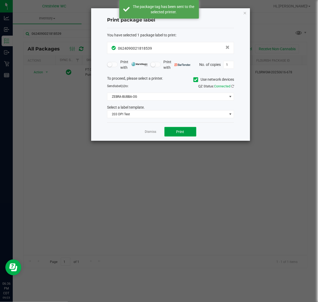
click at [184, 130] on button "Print" at bounding box center [180, 132] width 32 height 10
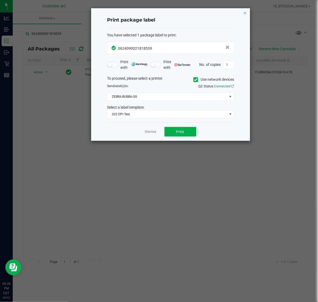
click at [245, 12] on icon "button" at bounding box center [245, 13] width 4 height 6
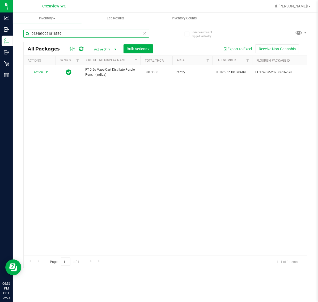
click at [82, 32] on input "0624090021818539" at bounding box center [86, 34] width 126 height 8
type input "0"
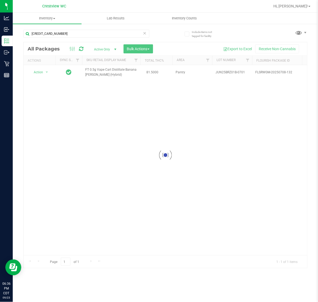
click at [39, 72] on div at bounding box center [165, 155] width 283 height 226
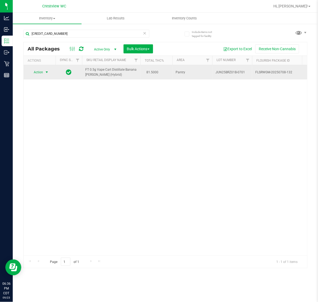
click at [41, 72] on span "Action" at bounding box center [36, 71] width 14 height 7
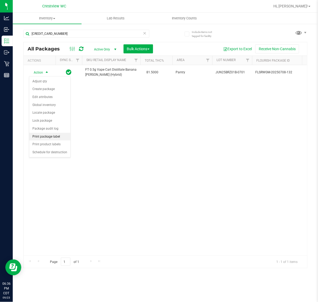
click at [60, 137] on li "Print package label" at bounding box center [49, 137] width 41 height 8
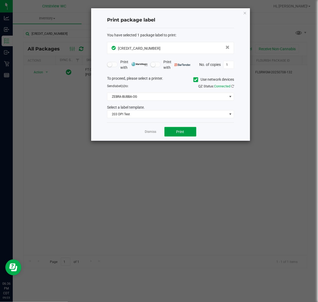
click at [178, 128] on button "Print" at bounding box center [180, 132] width 32 height 10
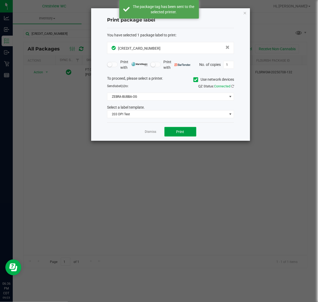
click at [181, 130] on span "Print" at bounding box center [180, 132] width 8 height 4
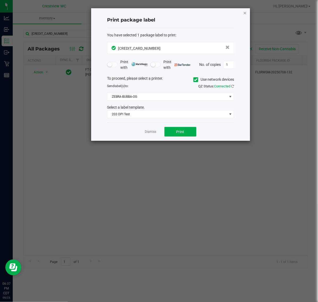
click at [246, 12] on icon "button" at bounding box center [245, 13] width 4 height 6
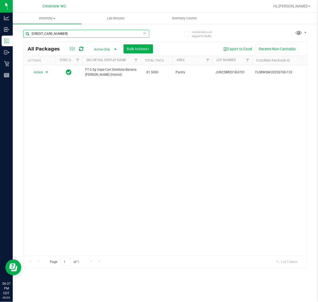
click at [84, 34] on input "3582702641656229" at bounding box center [86, 34] width 126 height 8
type input "3"
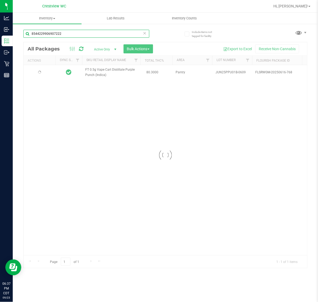
type input "8544229906907222"
click at [46, 74] on div at bounding box center [165, 155] width 283 height 226
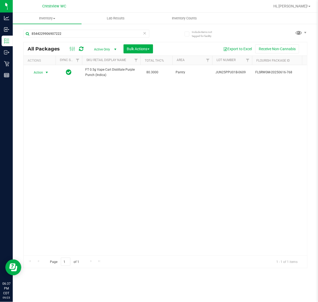
click at [44, 72] on span "select" at bounding box center [47, 72] width 7 height 7
click at [56, 132] on li "Unlock package" at bounding box center [46, 136] width 34 height 8
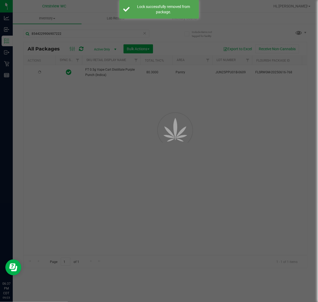
click at [56, 121] on div at bounding box center [159, 151] width 318 height 302
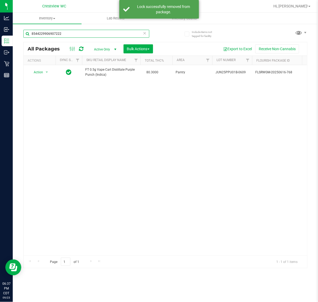
drag, startPoint x: 96, startPoint y: 33, endPoint x: -7, endPoint y: 50, distance: 104.7
click at [0, 50] on html "Analytics Inbound Inventory Outbound Retail Reports 06:37 PM CDT 09/23/2025 09/…" at bounding box center [159, 151] width 318 height 302
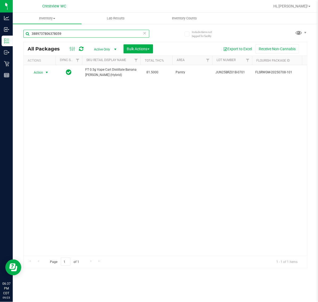
type input "3889737806378059"
click at [40, 72] on span "Action" at bounding box center [36, 72] width 14 height 7
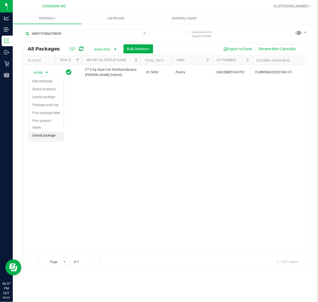
click at [46, 132] on li "Unlock package" at bounding box center [46, 136] width 34 height 8
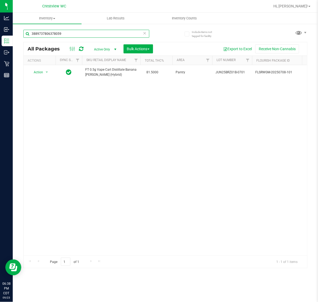
click at [76, 34] on input "3889737806378059" at bounding box center [86, 34] width 126 height 8
type input "3"
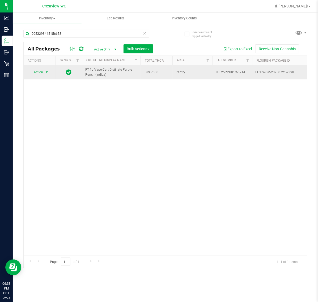
click at [39, 72] on span "Action" at bounding box center [36, 71] width 14 height 7
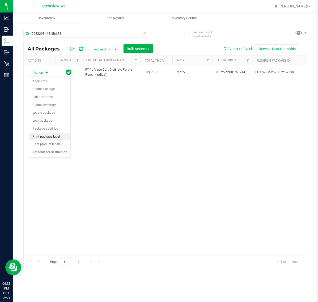
click at [57, 140] on li "Print package label" at bounding box center [49, 137] width 41 height 8
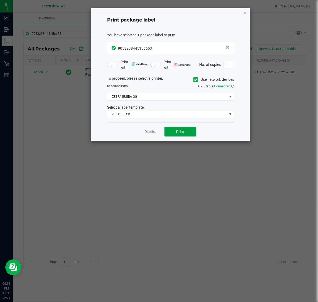
click at [181, 128] on button "Print" at bounding box center [180, 132] width 32 height 10
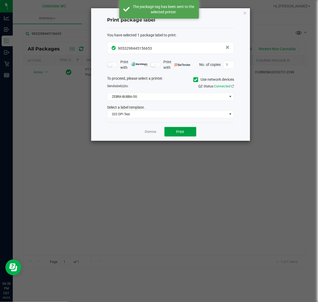
click at [184, 130] on button "Print" at bounding box center [180, 132] width 32 height 10
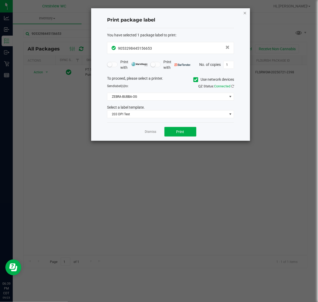
click at [244, 12] on icon "button" at bounding box center [245, 13] width 4 height 6
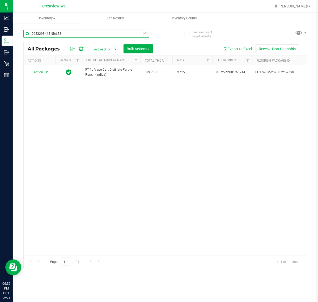
click at [85, 33] on input "9053298445156653" at bounding box center [86, 34] width 126 height 8
type input "9"
type input "3961694656683788"
click at [41, 72] on span "Action" at bounding box center [36, 71] width 14 height 7
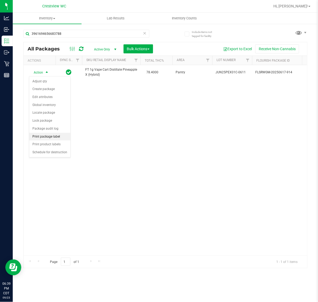
click at [60, 137] on li "Print package label" at bounding box center [49, 137] width 41 height 8
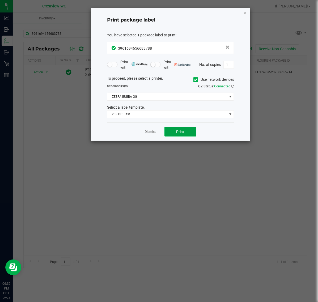
click at [166, 133] on button "Print" at bounding box center [180, 132] width 32 height 10
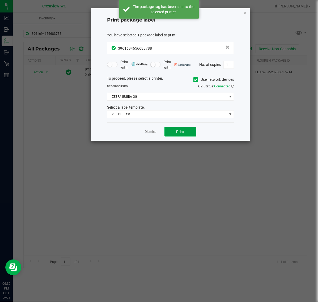
click at [187, 135] on button "Print" at bounding box center [180, 132] width 32 height 10
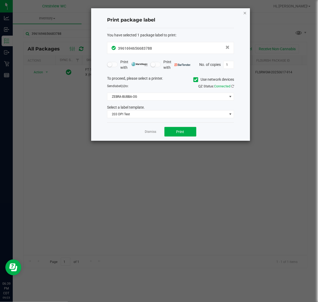
click at [243, 15] on icon "button" at bounding box center [245, 13] width 4 height 6
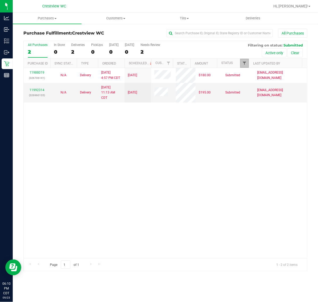
click at [245, 62] on span "Filter" at bounding box center [244, 63] width 4 height 4
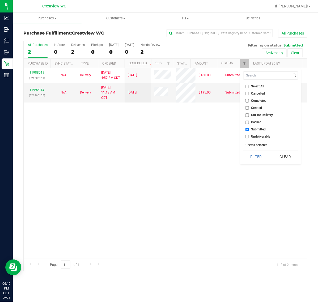
click at [247, 123] on input "Packed" at bounding box center [246, 121] width 3 height 3
checkbox input "true"
click at [253, 148] on div "Select All Cancelled Completed Created Out for Delivery Packed Submitted Undeli…" at bounding box center [270, 116] width 61 height 96
click at [253, 162] on button "Filter" at bounding box center [255, 157] width 25 height 12
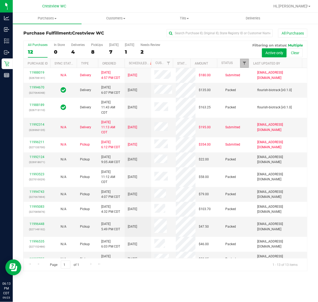
click at [242, 65] on span "Filter" at bounding box center [244, 63] width 4 height 4
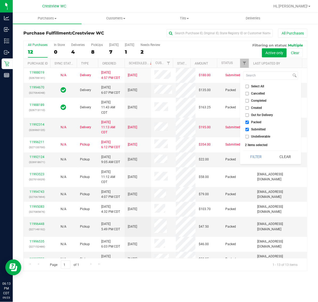
click at [250, 131] on label "Submitted" at bounding box center [255, 129] width 20 height 3
click at [249, 131] on input "Submitted" at bounding box center [246, 129] width 3 height 3
checkbox input "false"
click at [259, 123] on span "Packed" at bounding box center [256, 121] width 10 height 3
click at [249, 123] on input "Packed" at bounding box center [246, 121] width 3 height 3
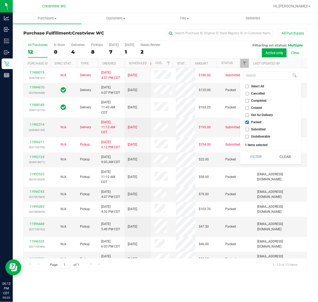
checkbox input "false"
click at [259, 129] on span "Submitted" at bounding box center [258, 129] width 15 height 3
click at [249, 129] on input "Submitted" at bounding box center [246, 129] width 3 height 3
checkbox input "true"
click at [257, 157] on button "Filter" at bounding box center [255, 157] width 25 height 12
